Goal: Task Accomplishment & Management: Manage account settings

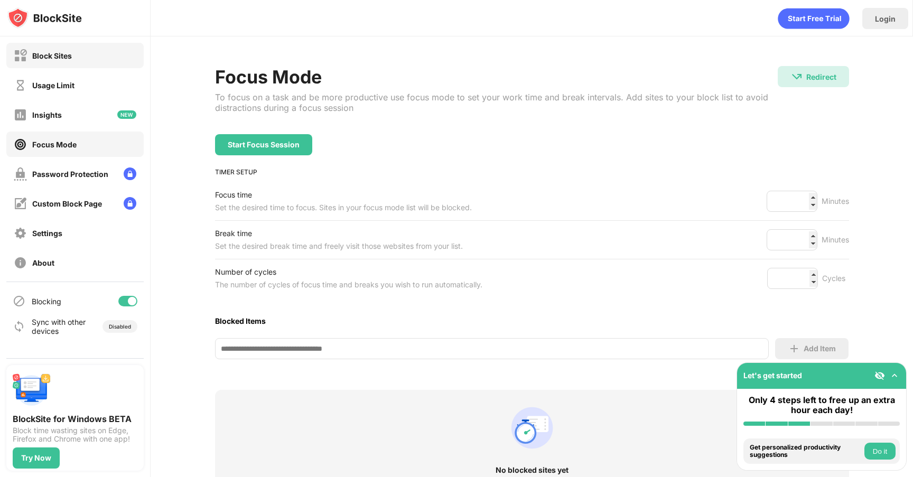
click at [36, 49] on div "Block Sites" at bounding box center [43, 55] width 58 height 13
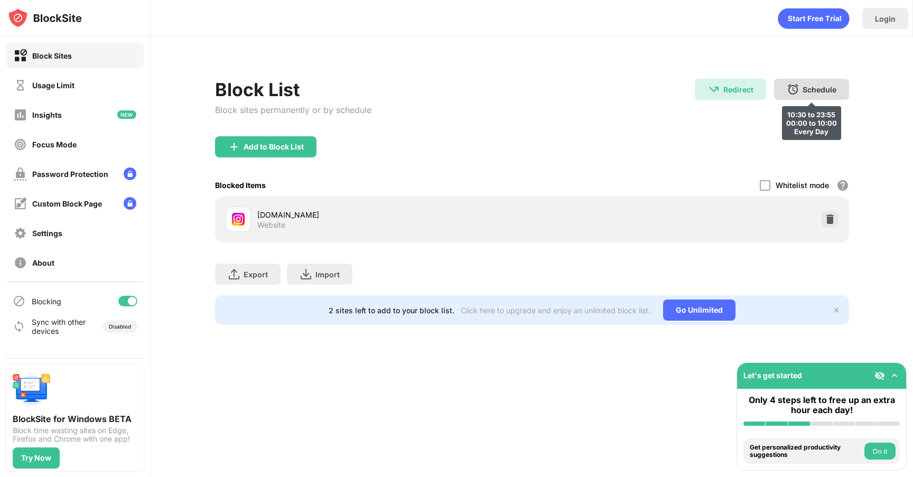
click at [799, 86] on div "Schedule 10:30 to 23:55 00:00 to 10:00 Every Day" at bounding box center [811, 89] width 75 height 21
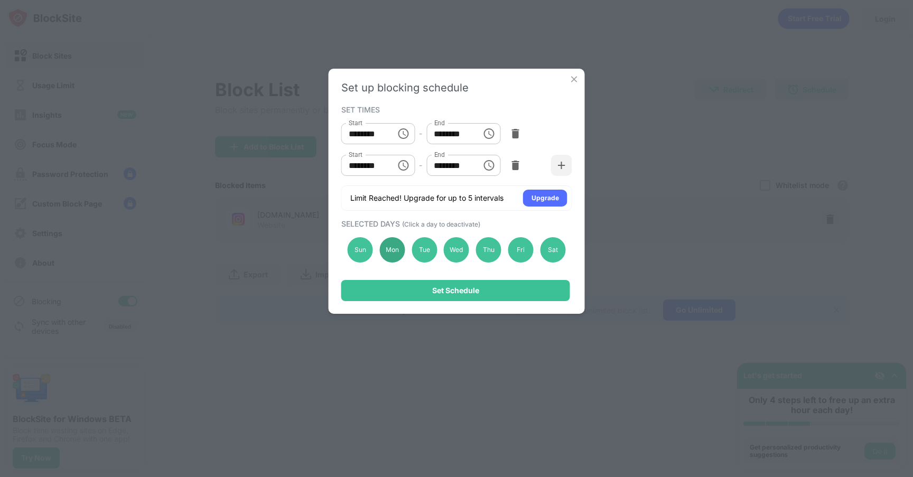
click at [398, 243] on div "Mon" at bounding box center [391, 249] width 25 height 25
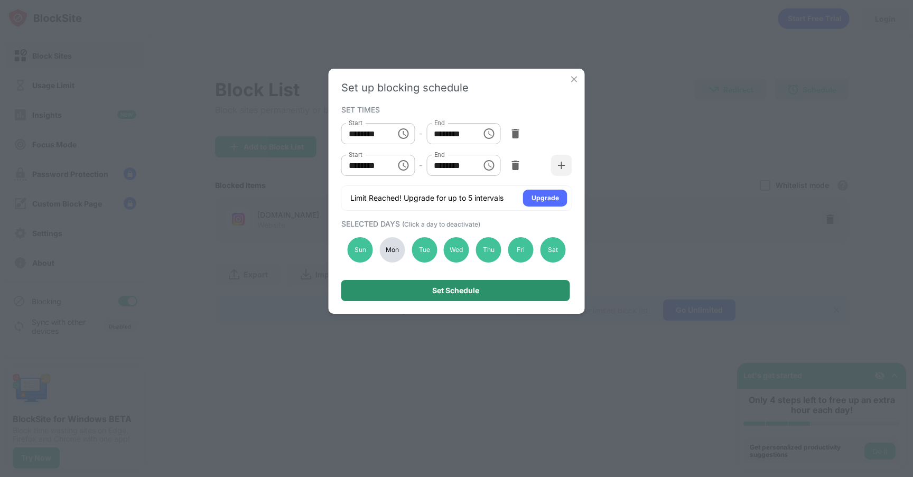
click at [400, 287] on div "Set Schedule" at bounding box center [455, 290] width 229 height 21
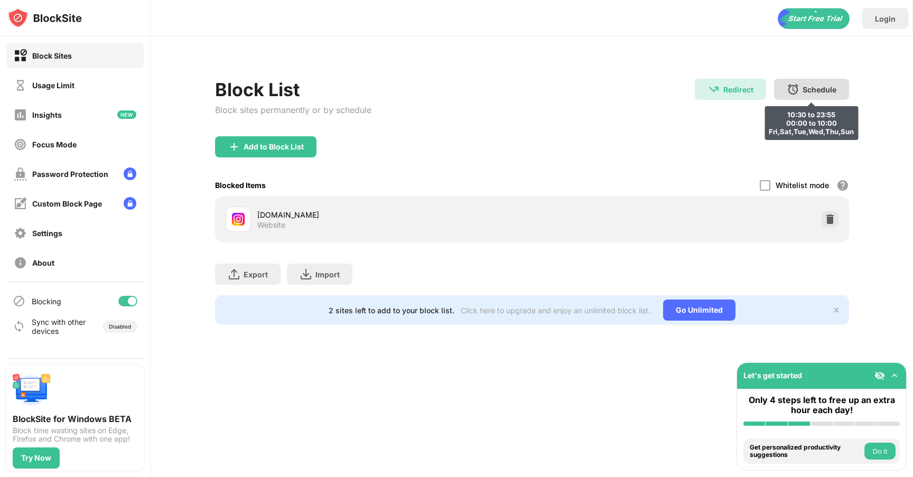
click at [810, 95] on div "Schedule 10:30 to 23:55 00:00 to 10:00 Fri,Sat,Tue,Wed,Thu,Sun" at bounding box center [811, 89] width 75 height 21
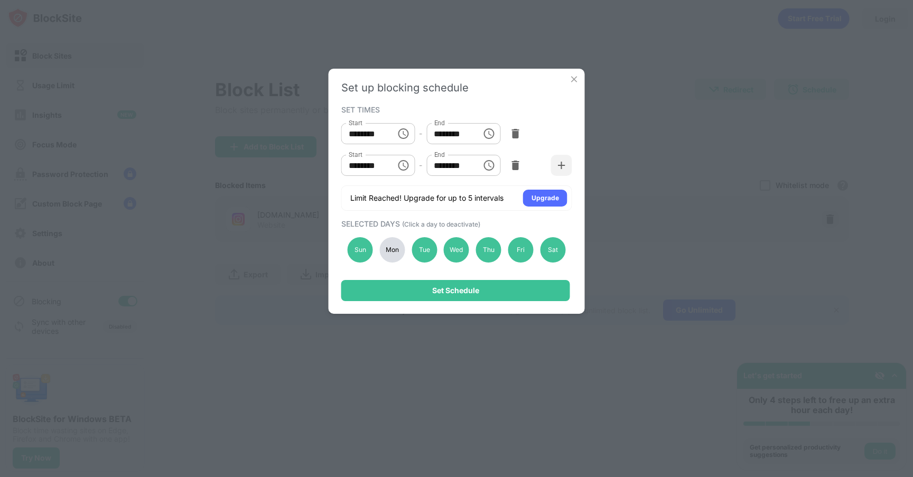
click at [393, 243] on div "Mon" at bounding box center [391, 249] width 25 height 25
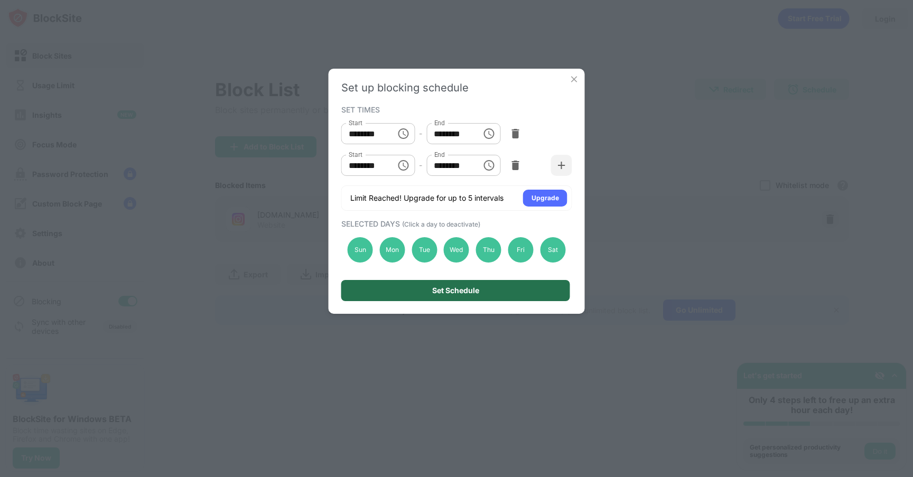
click at [413, 293] on div "Set Schedule" at bounding box center [455, 290] width 229 height 21
